Goal: Task Accomplishment & Management: Use online tool/utility

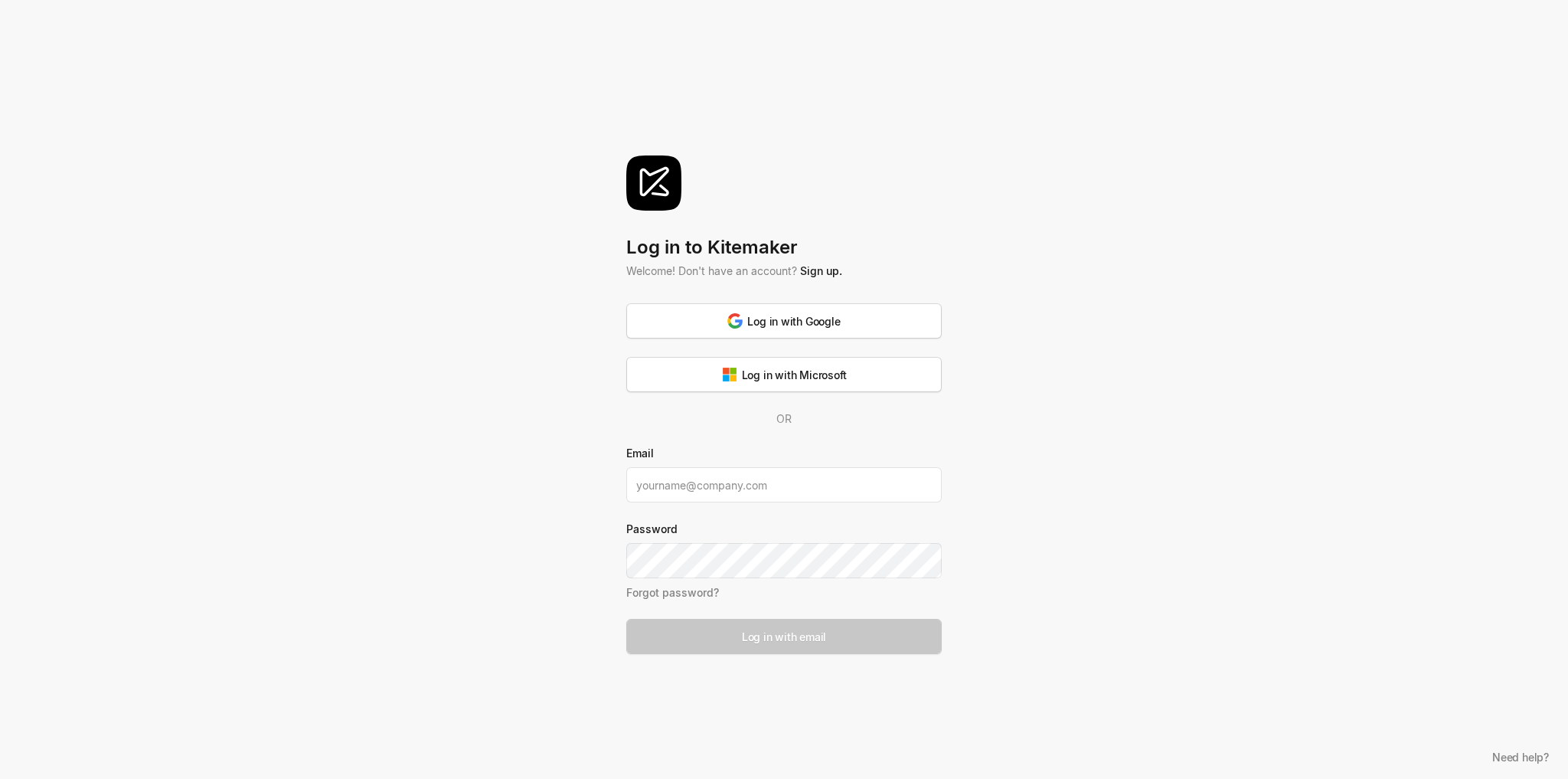
type input "[EMAIL_ADDRESS][DOMAIN_NAME]"
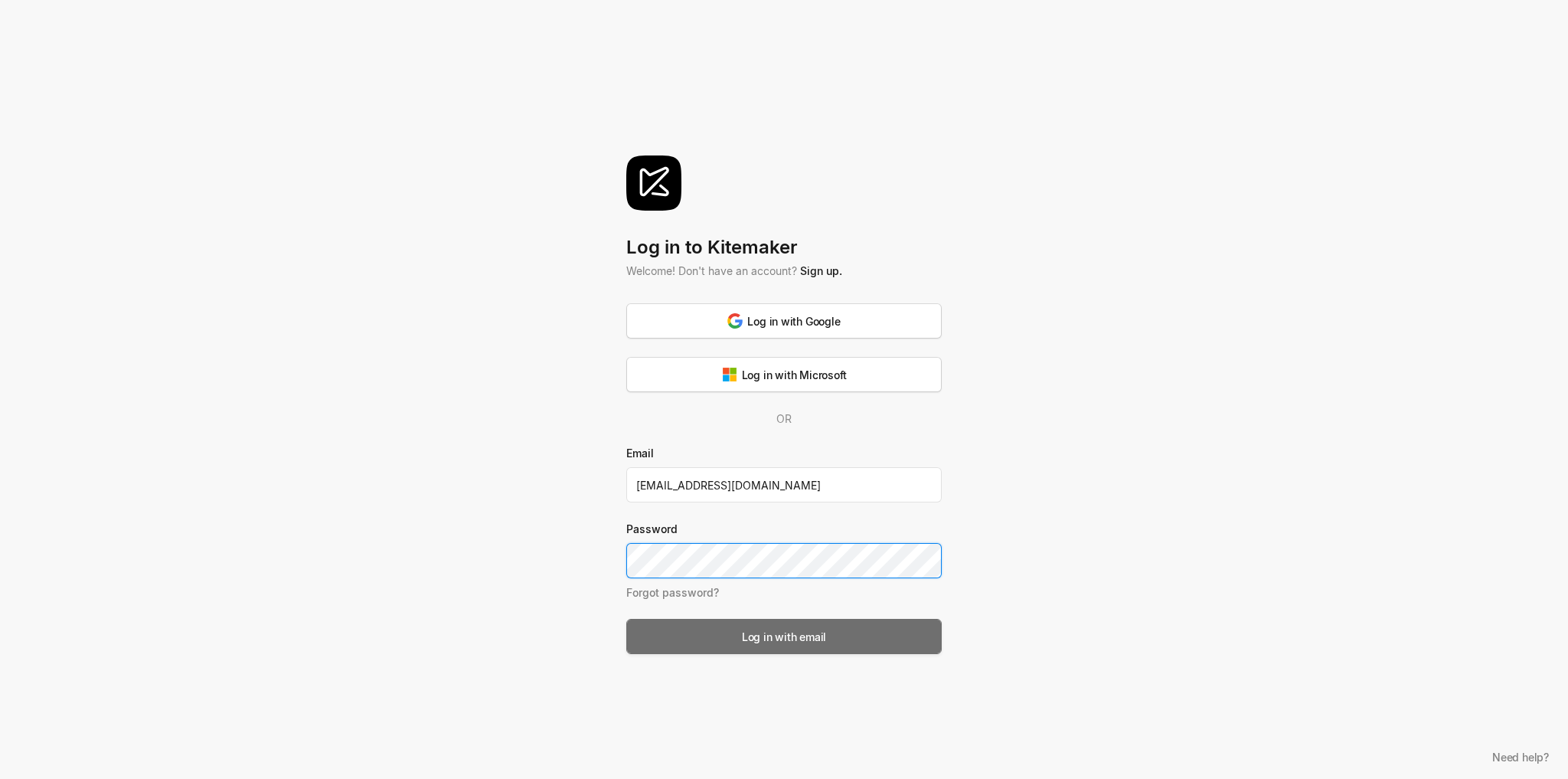
click at [873, 640] on button "Log in with email" at bounding box center [784, 636] width 315 height 35
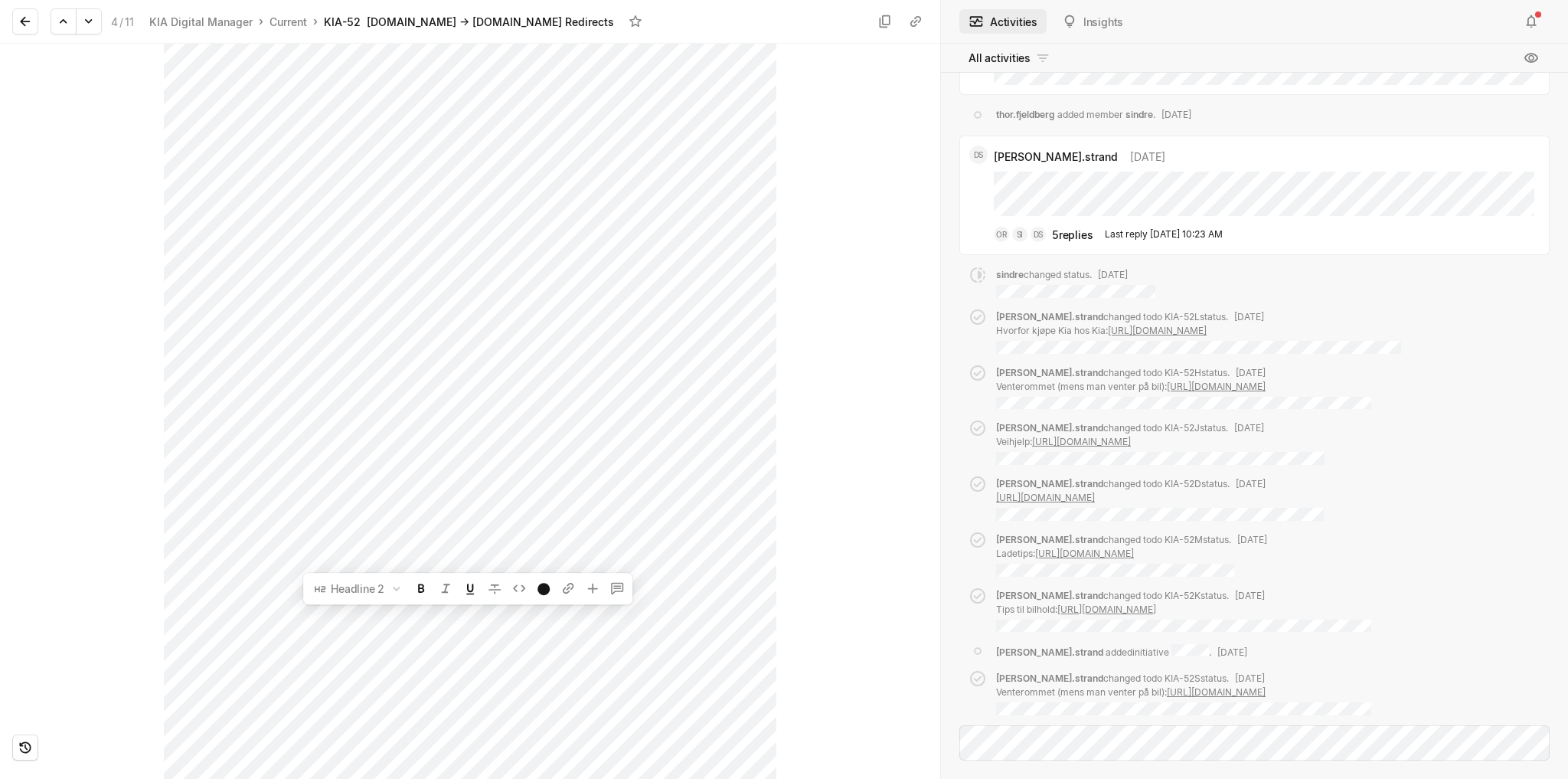
scroll to position [879, 0]
click at [728, 778] on html "BOS Digital Search / Updates 6 g then u My work = Feedback g then f Dependencie…" at bounding box center [784, 389] width 1568 height 779
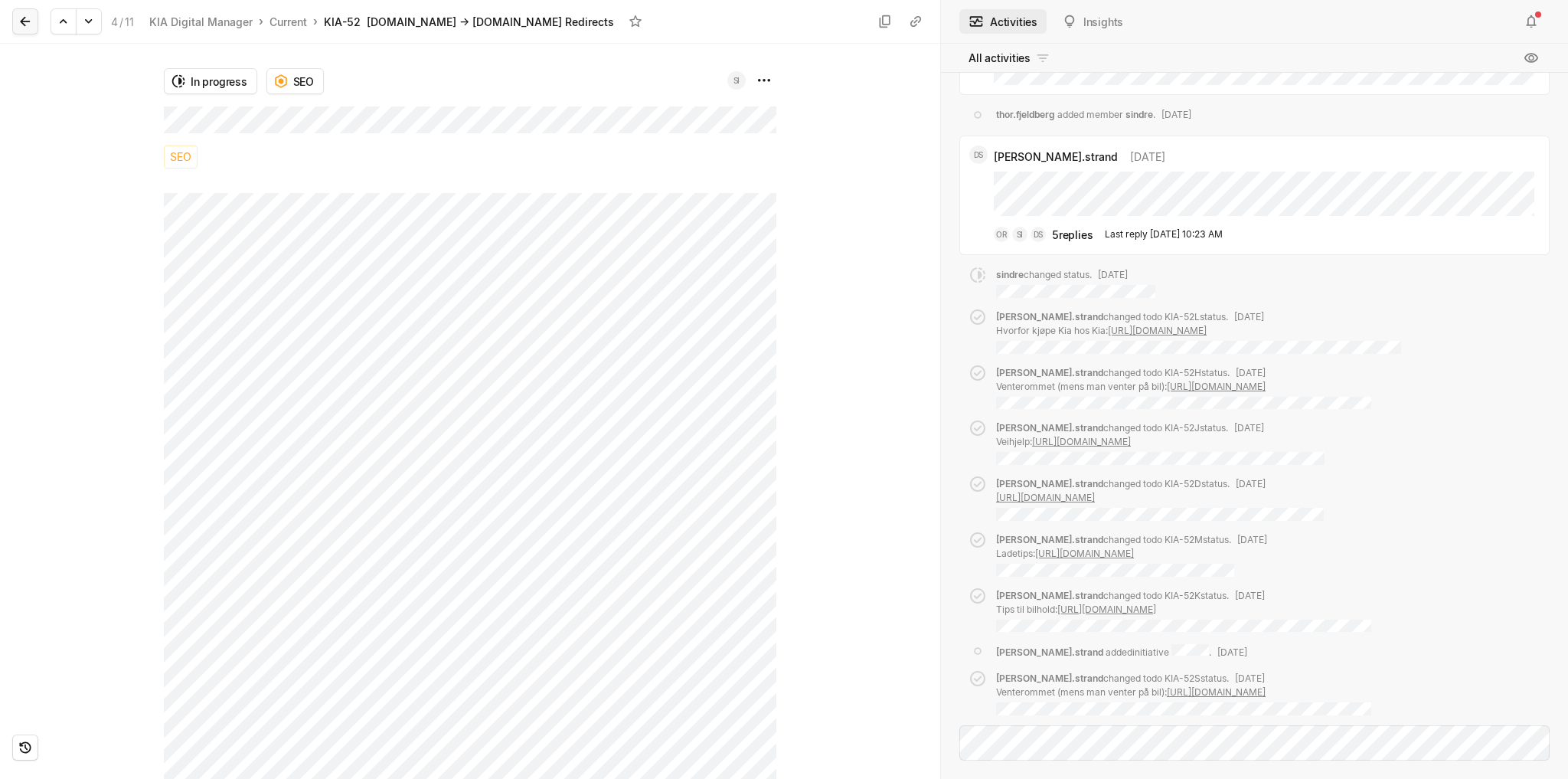
click at [28, 19] on icon at bounding box center [26, 22] width 16 height 16
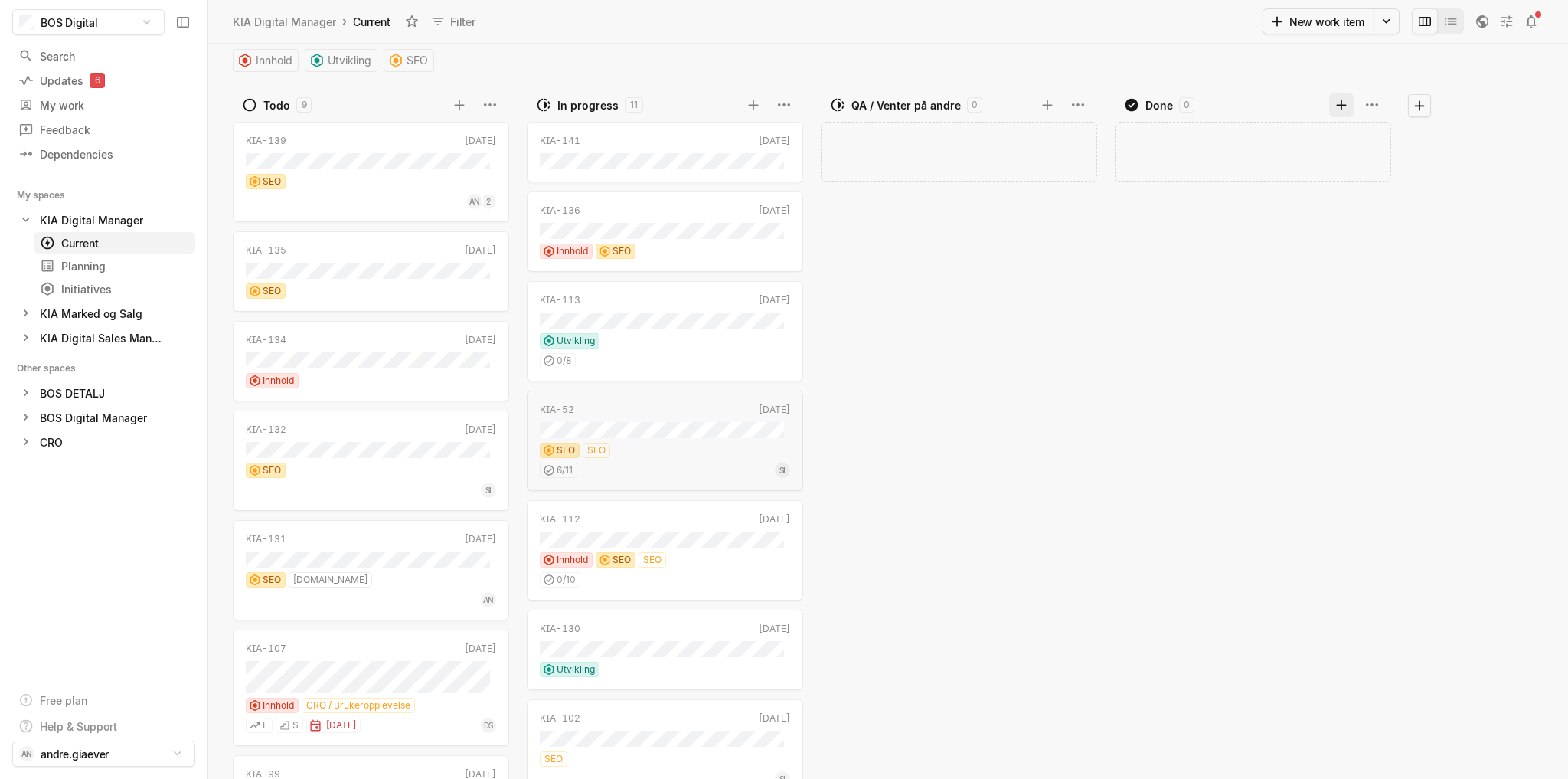
click at [1345, 105] on icon at bounding box center [1340, 104] width 10 height 10
click at [1358, 209] on button "Create" at bounding box center [1353, 210] width 50 height 23
click at [1372, 137] on html "BOS Digital Search / Updates 6 g then u My work = Feedback g then f Dependencie…" at bounding box center [784, 389] width 1568 height 779
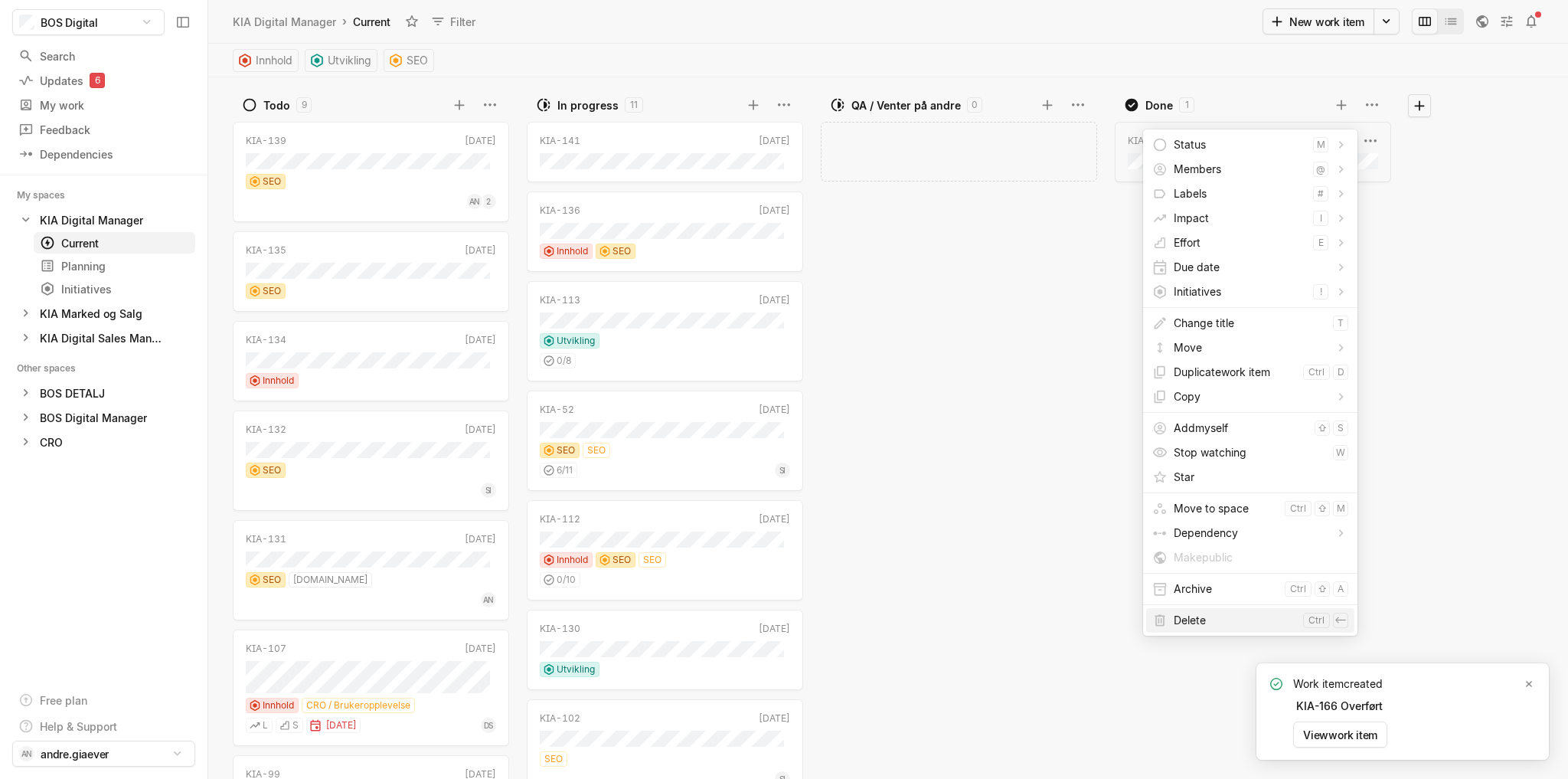
click at [1205, 624] on span "Delete" at bounding box center [1235, 621] width 123 height 25
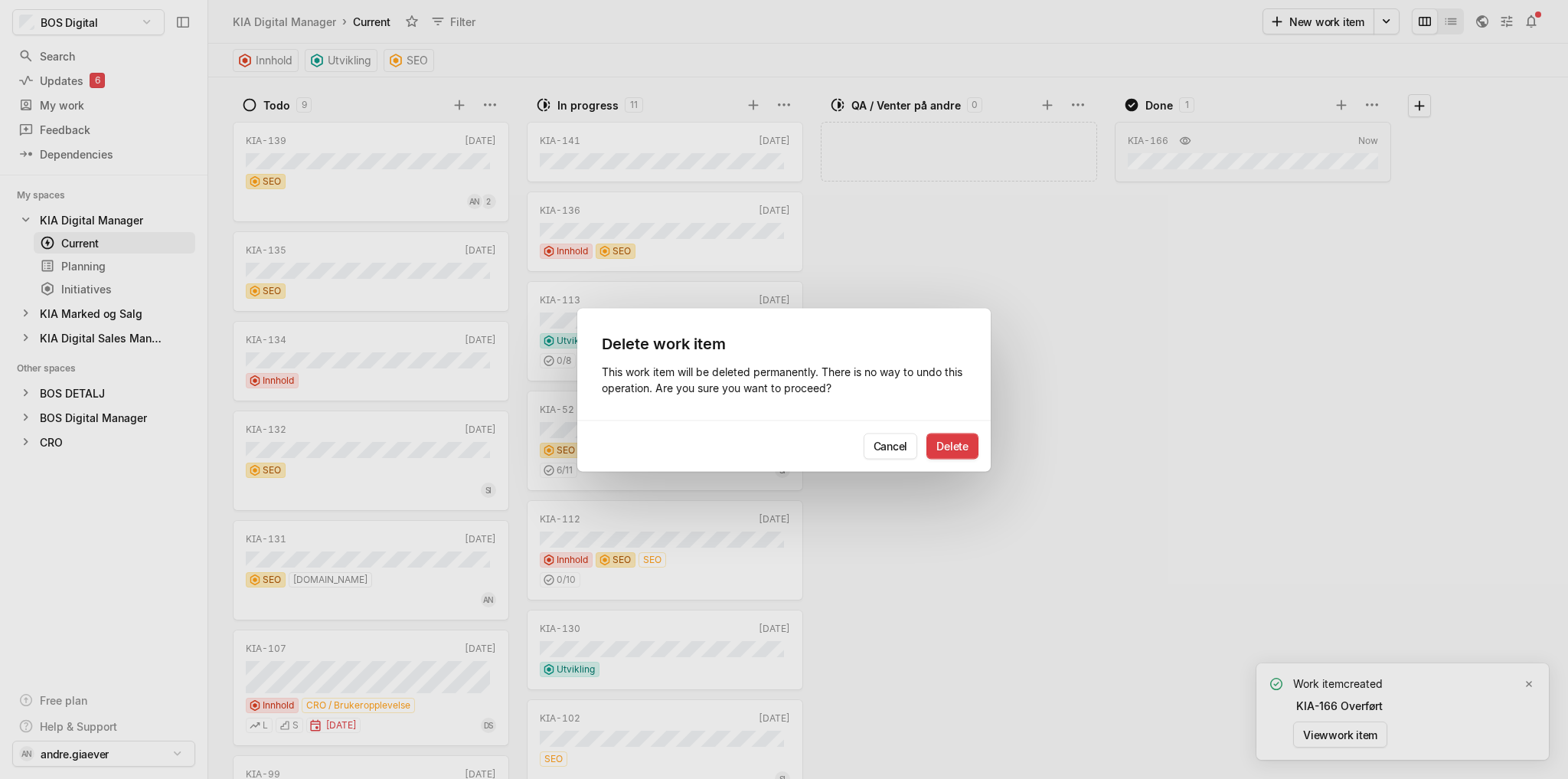
click at [951, 454] on button "Delete" at bounding box center [952, 446] width 52 height 26
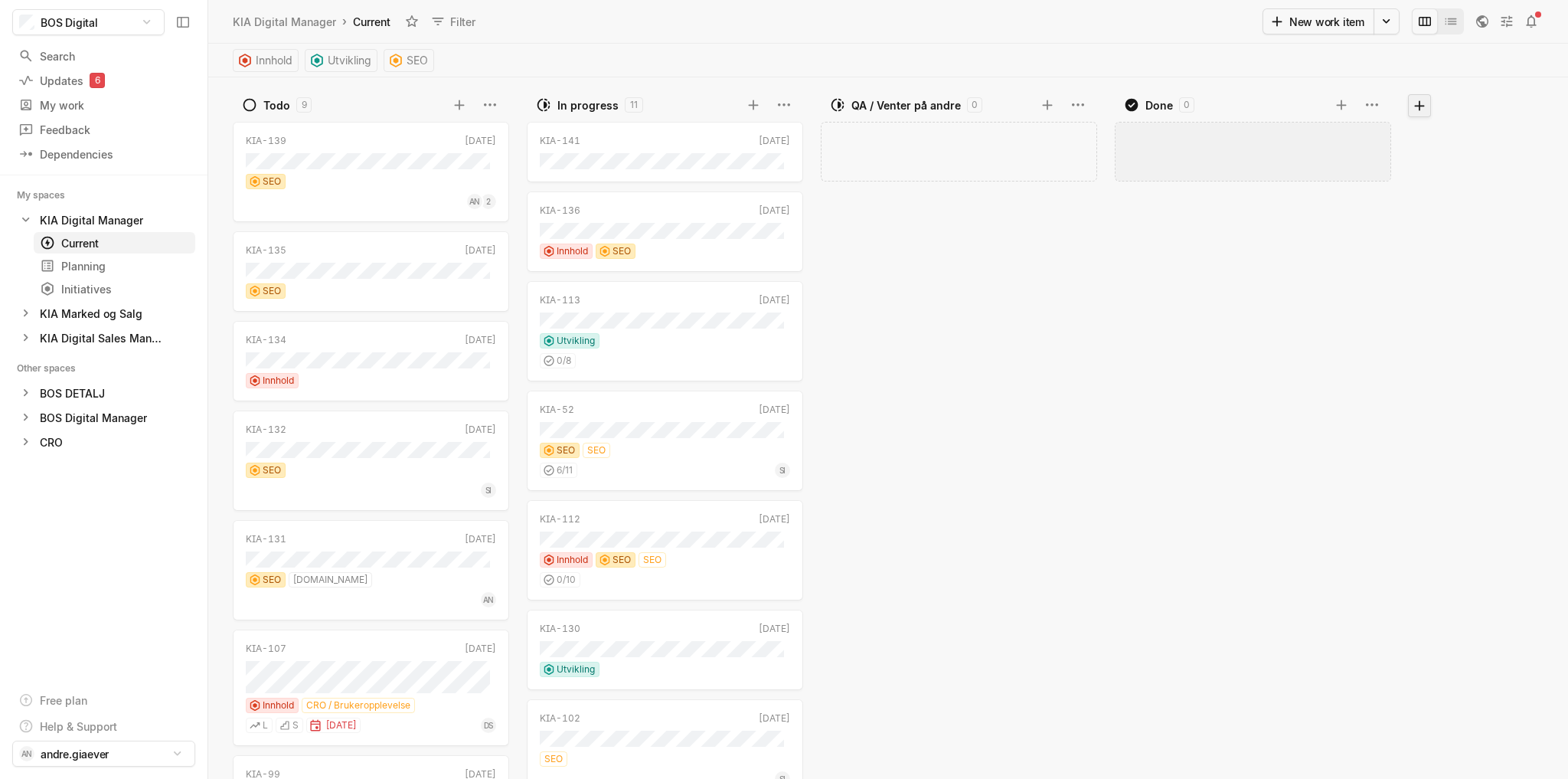
click at [1427, 104] on icon at bounding box center [1420, 106] width 16 height 16
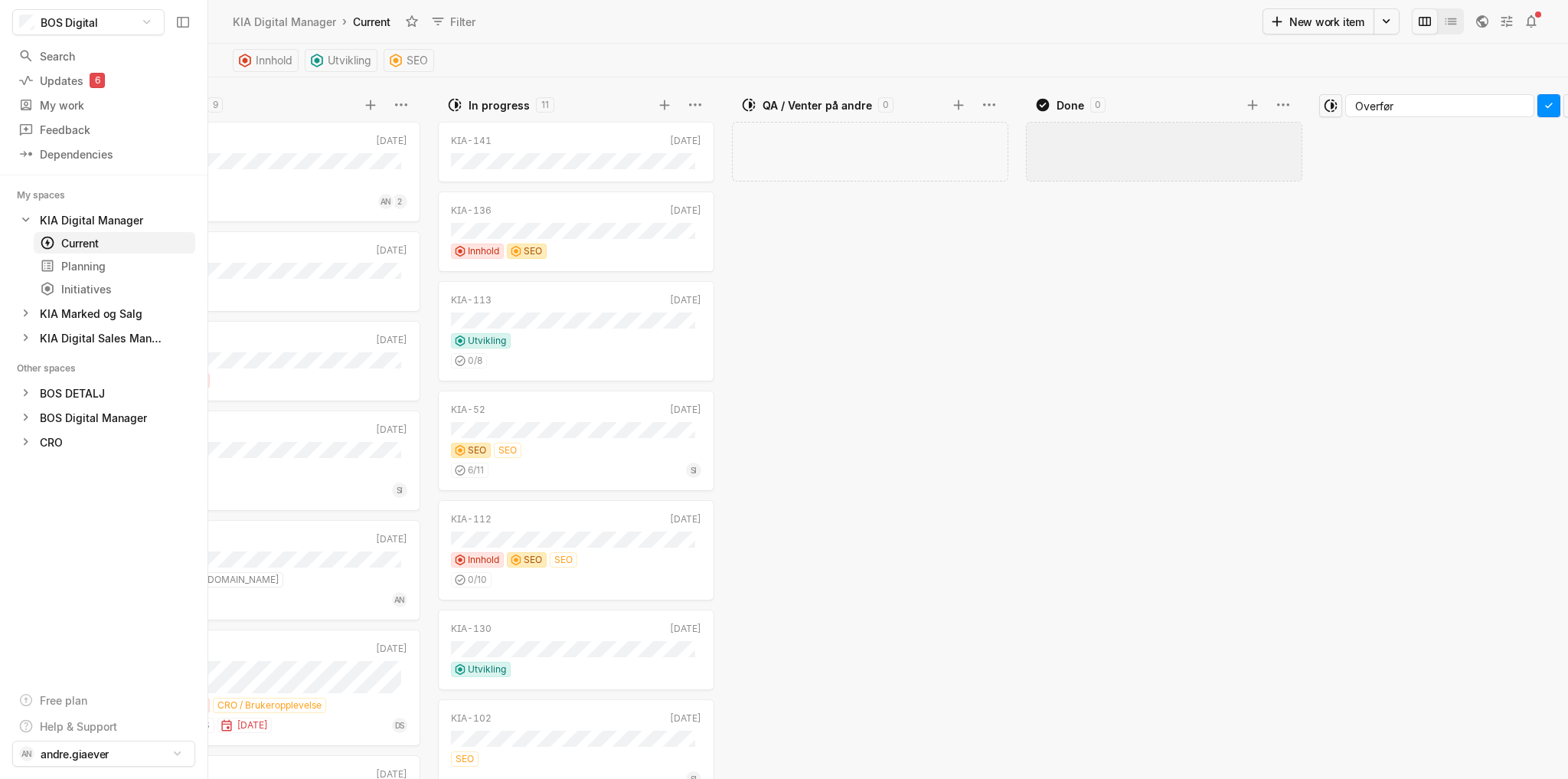
type input "Overført"
click at [1541, 106] on icon at bounding box center [1549, 106] width 16 height 16
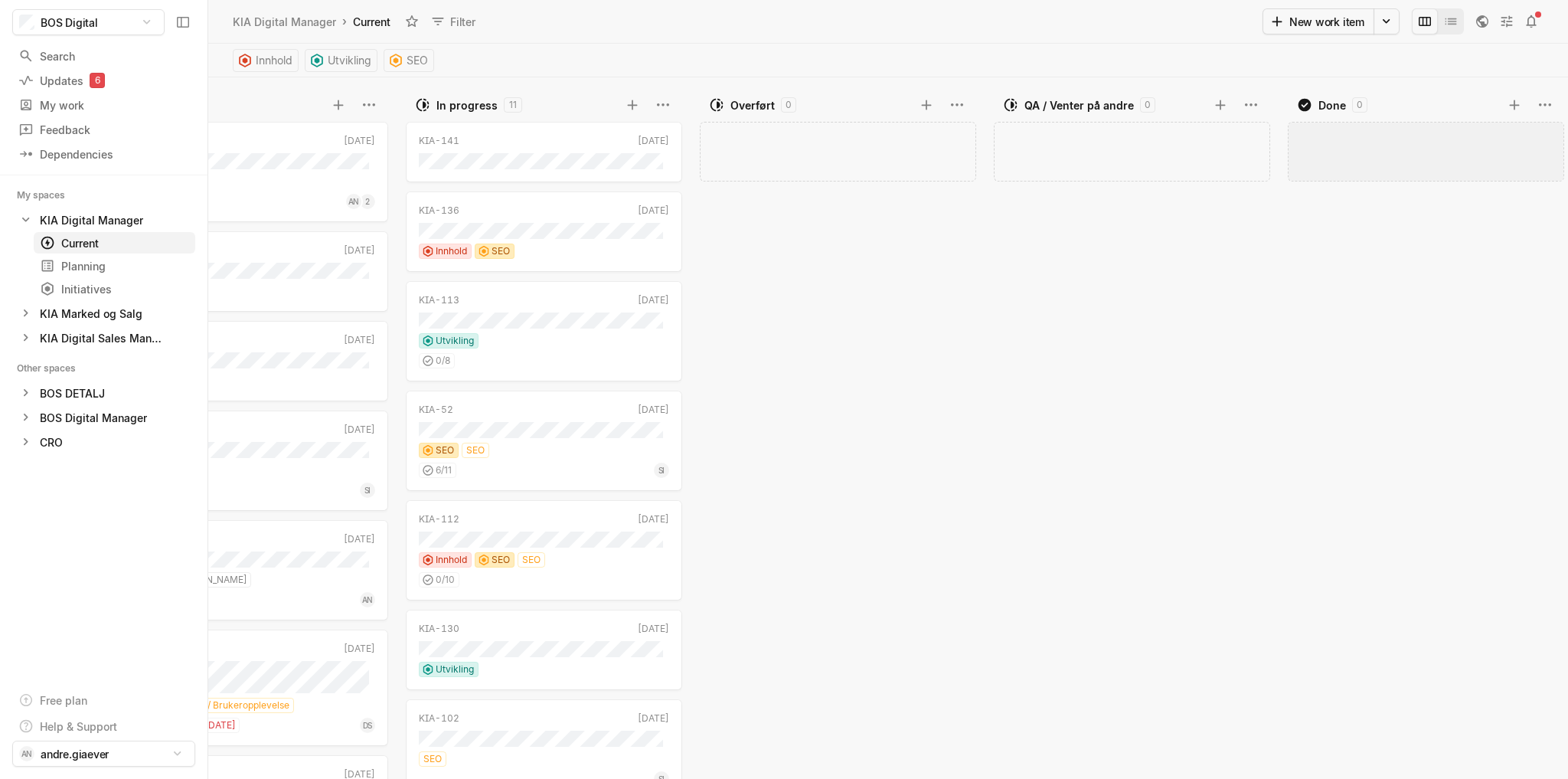
scroll to position [0, 0]
